Goal: Find contact information: Find contact information

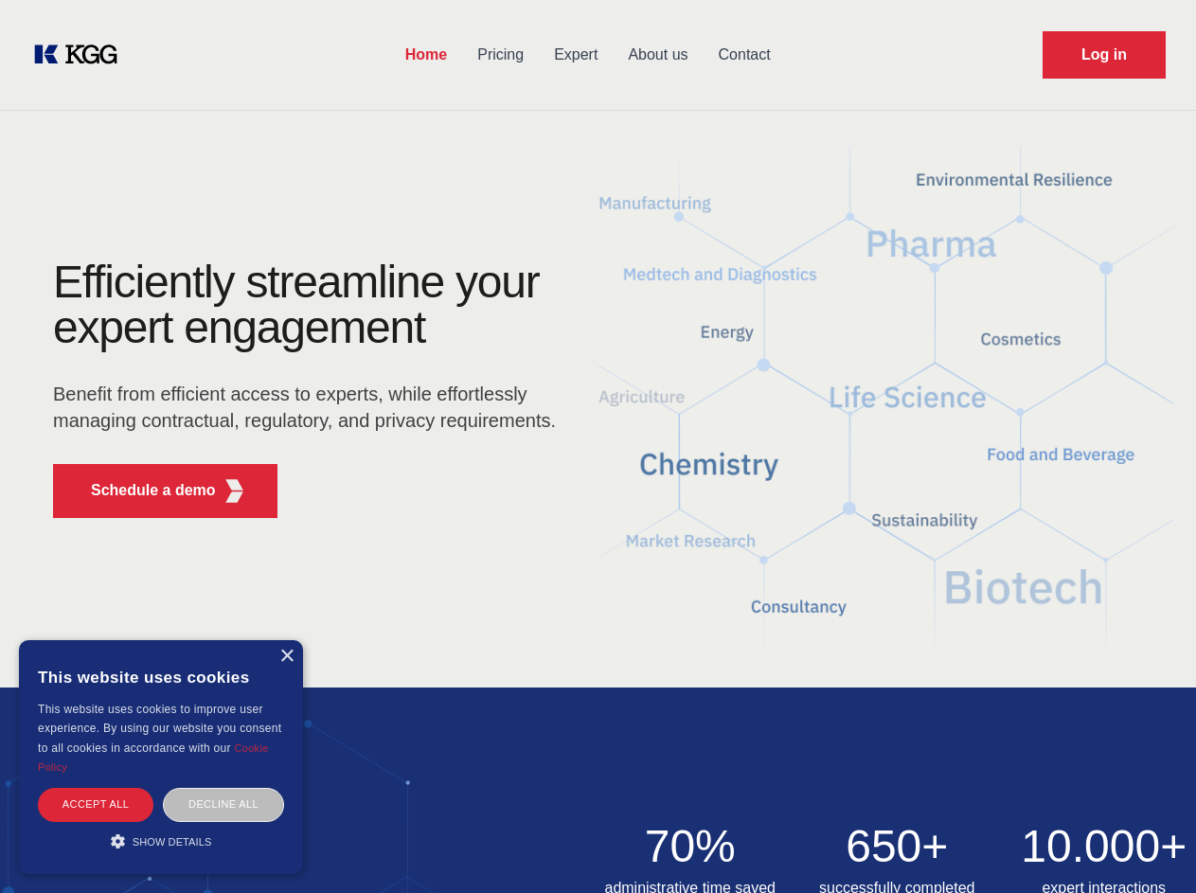
click at [598, 446] on div "Efficiently streamline your expert engagement Benefit from efficient access to …" at bounding box center [311, 396] width 576 height 274
click at [142, 491] on p "Schedule a demo" at bounding box center [153, 490] width 125 height 23
click at [286, 656] on div "× This website uses cookies This website uses cookies to improve user experienc…" at bounding box center [161, 757] width 284 height 234
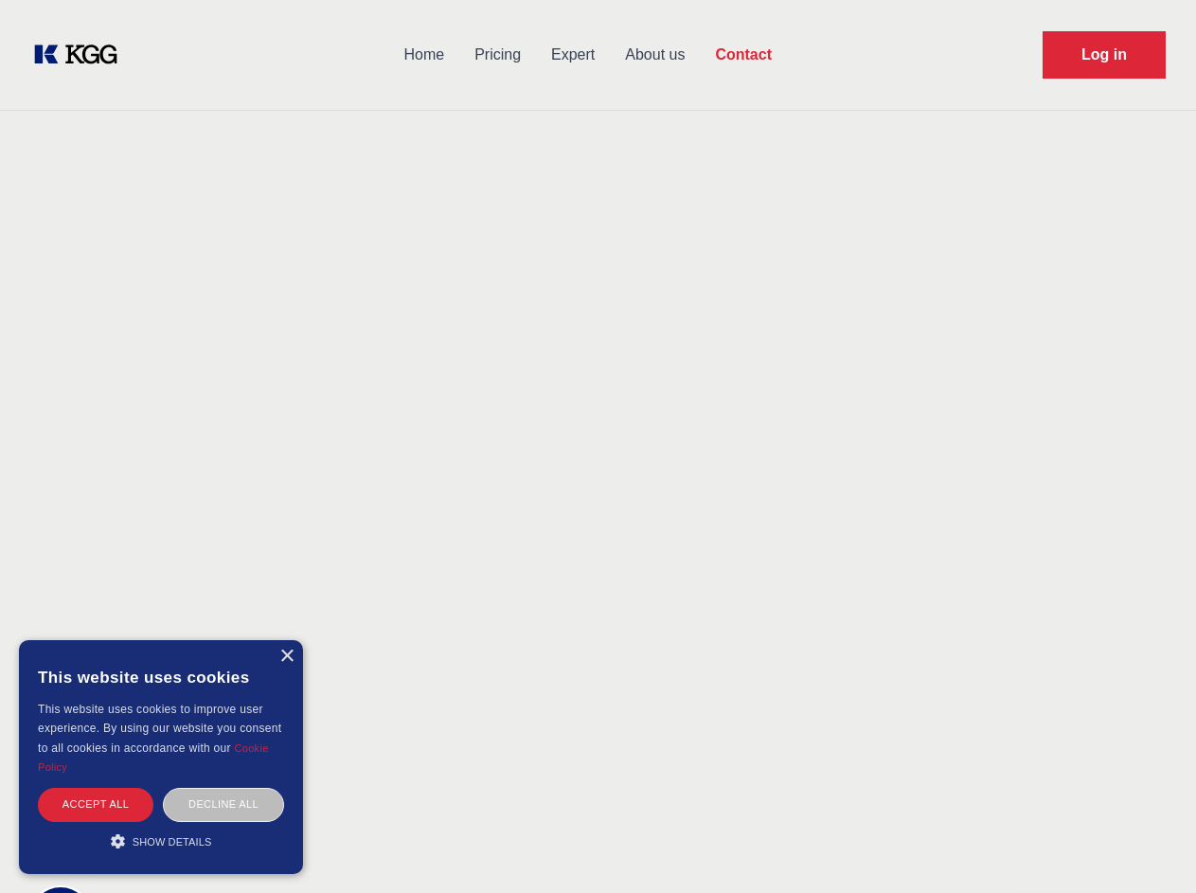
click at [96, 804] on div "Accept all" at bounding box center [96, 804] width 116 height 33
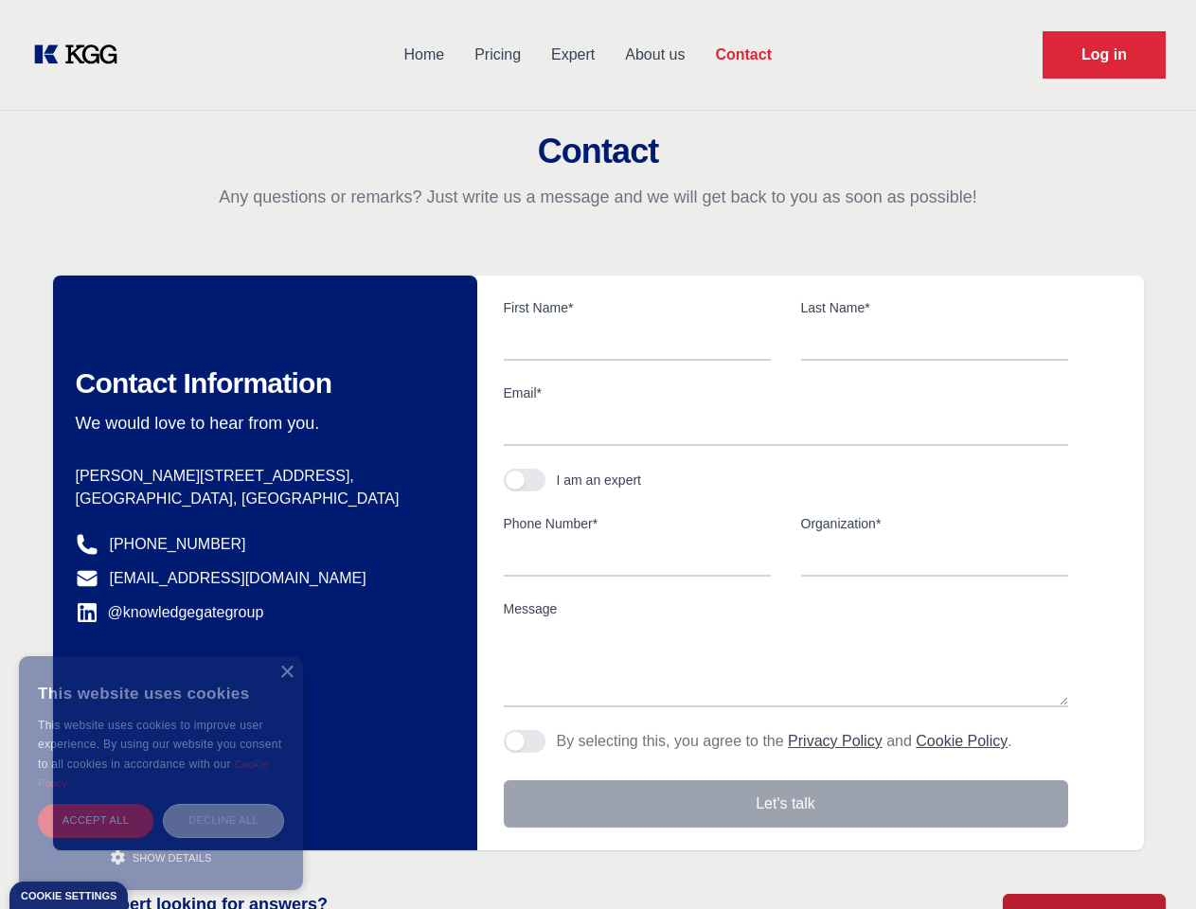
click at [223, 804] on div "Decline all" at bounding box center [223, 820] width 121 height 33
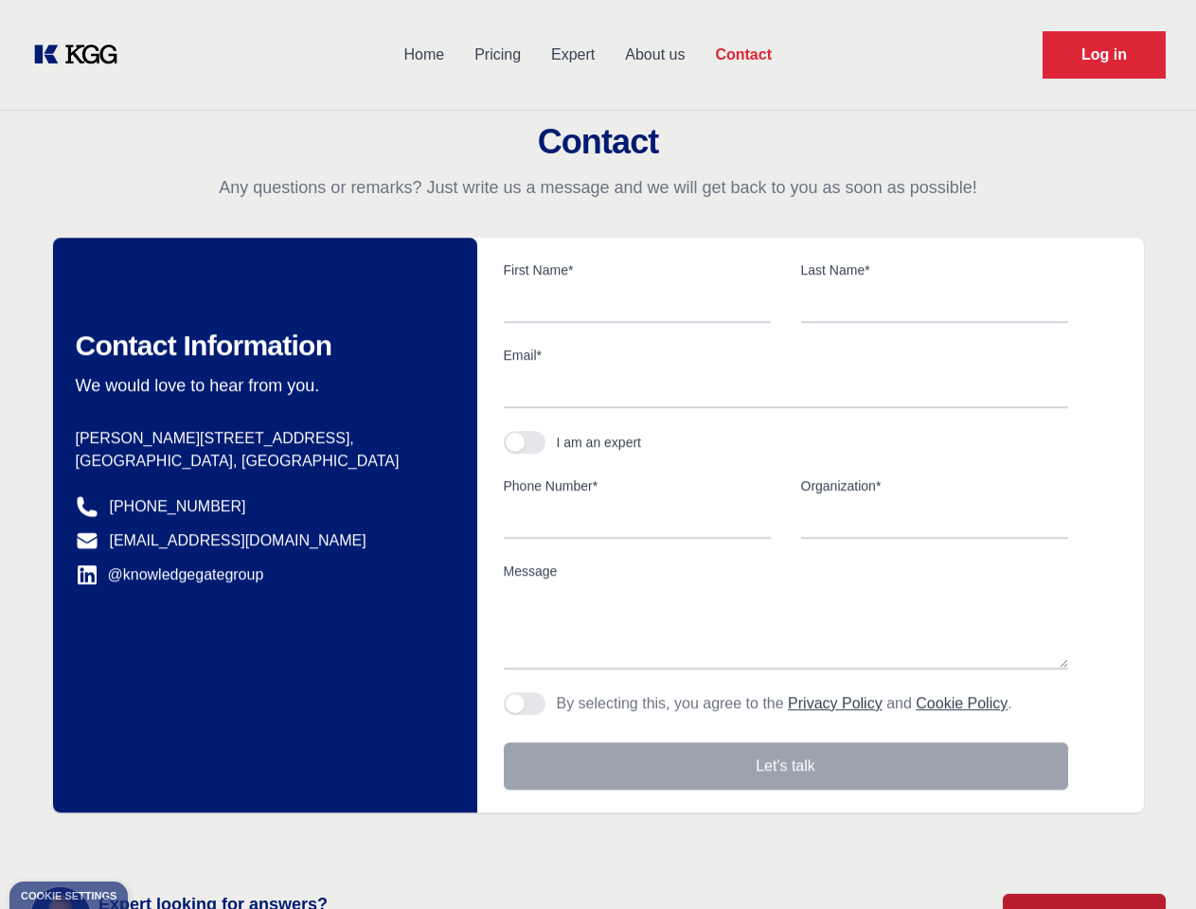
click at [161, 841] on main "Contact Any questions or remarks? Just write us a message and we will get back …" at bounding box center [598, 493] width 1196 height 986
